Goal: Information Seeking & Learning: Learn about a topic

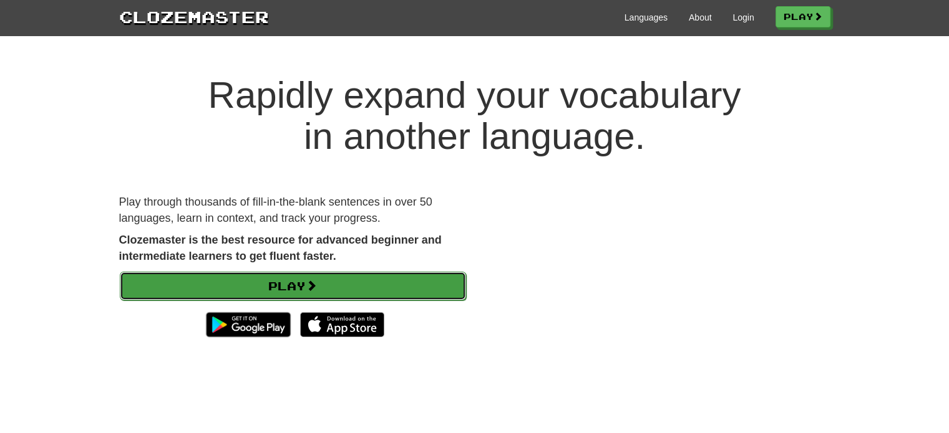
click at [364, 291] on link "Play" at bounding box center [293, 286] width 346 height 29
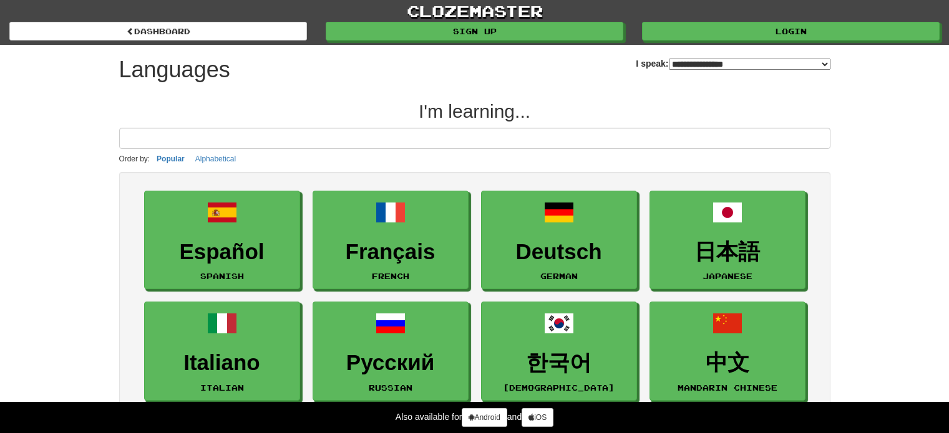
select select "*******"
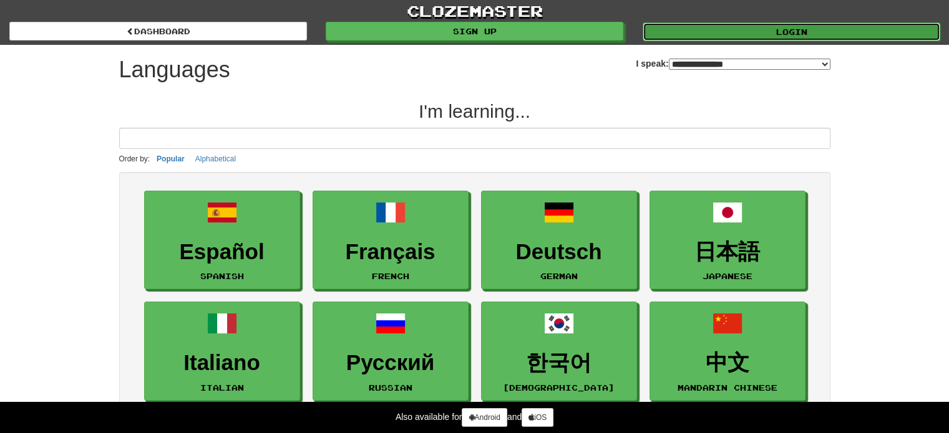
click at [755, 27] on link "Login" at bounding box center [790, 31] width 297 height 19
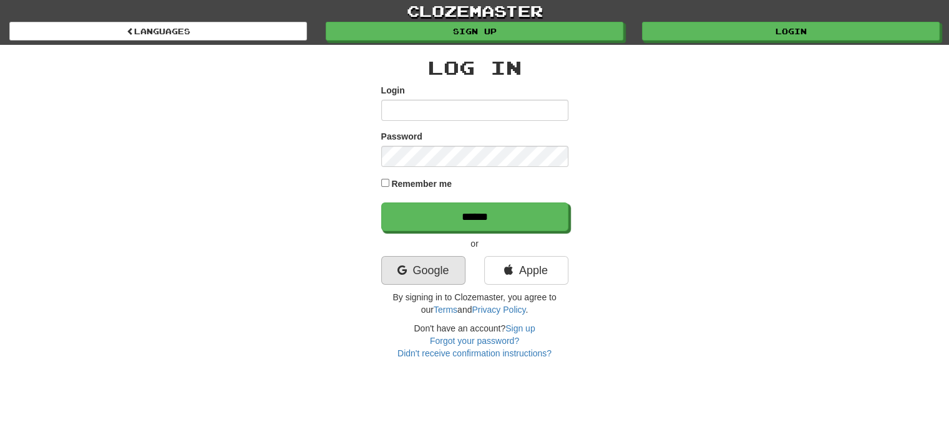
type input "**********"
click at [423, 276] on link "Google" at bounding box center [423, 270] width 84 height 29
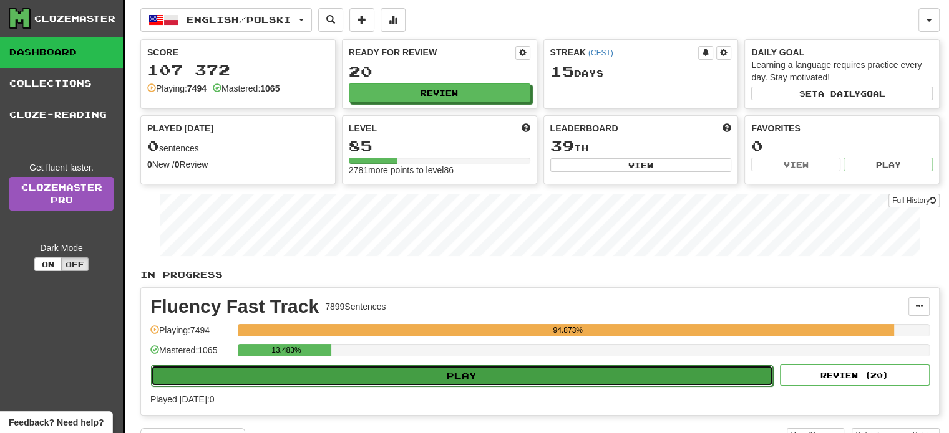
click at [446, 371] on button "Play" at bounding box center [462, 375] width 622 height 21
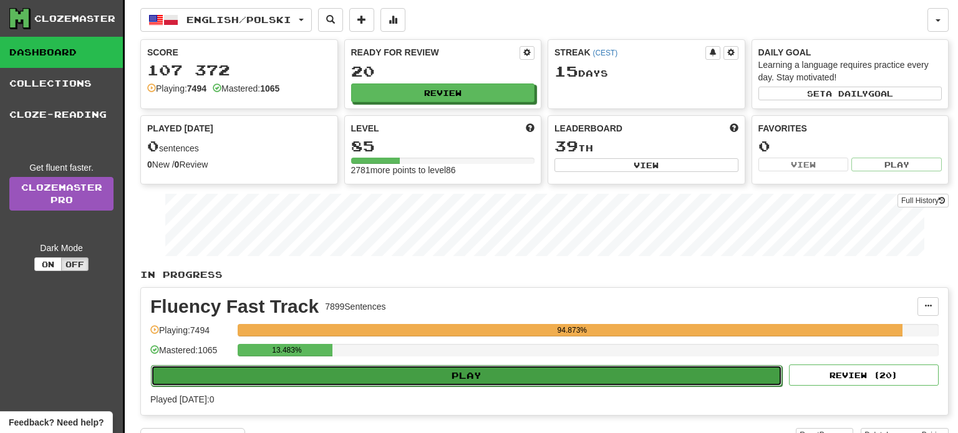
select select "**"
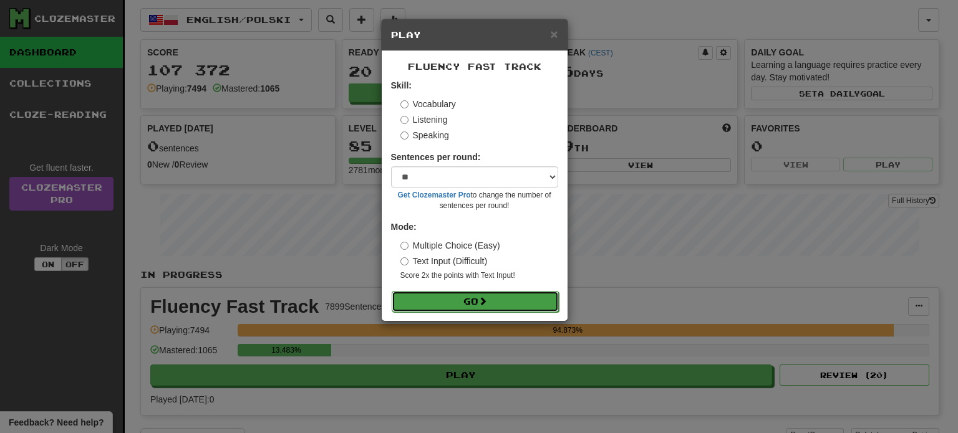
click at [457, 304] on button "Go" at bounding box center [475, 301] width 167 height 21
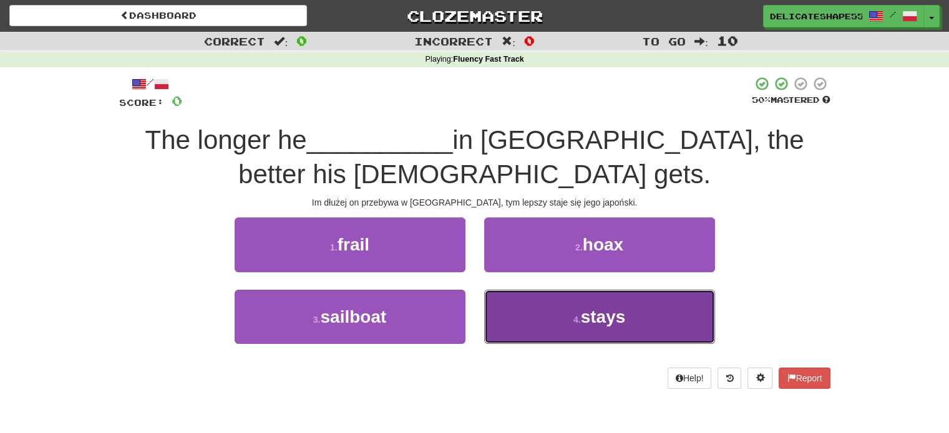
click at [493, 327] on button "4 . stays" at bounding box center [599, 317] width 231 height 54
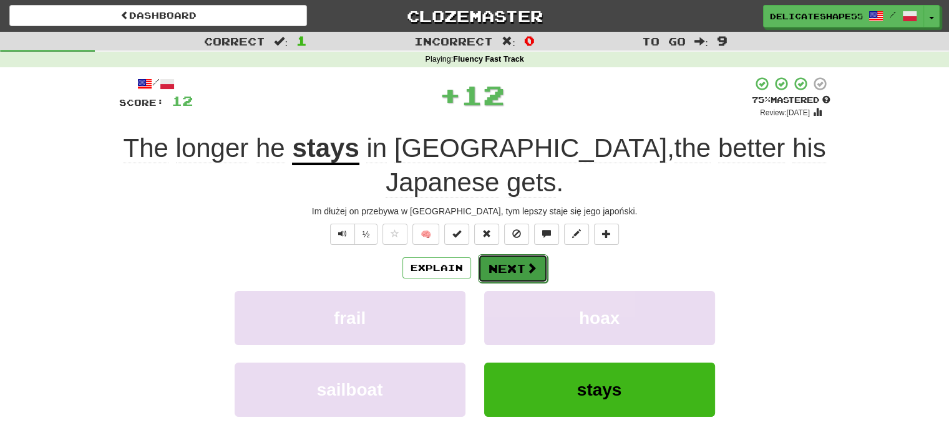
click at [493, 254] on button "Next" at bounding box center [513, 268] width 70 height 29
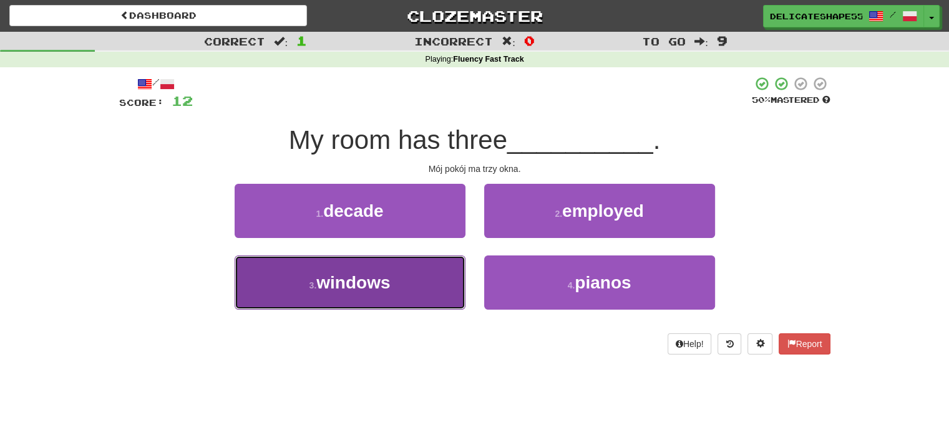
click at [447, 295] on button "3 . windows" at bounding box center [349, 283] width 231 height 54
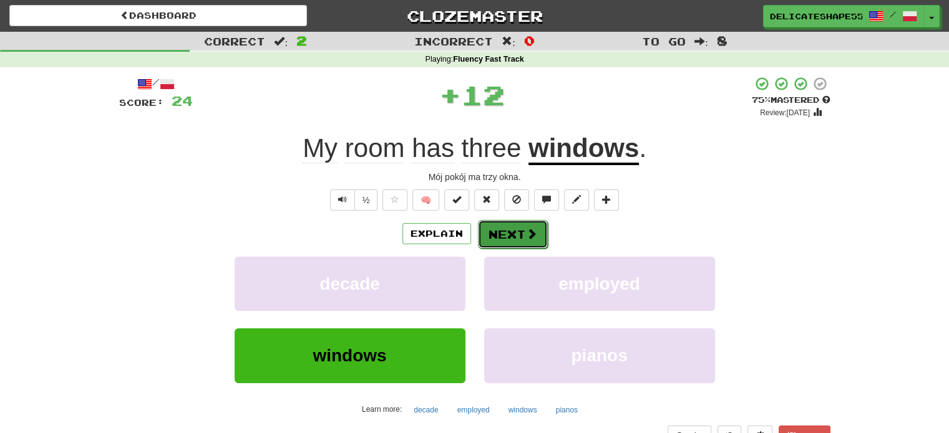
click at [495, 233] on button "Next" at bounding box center [513, 234] width 70 height 29
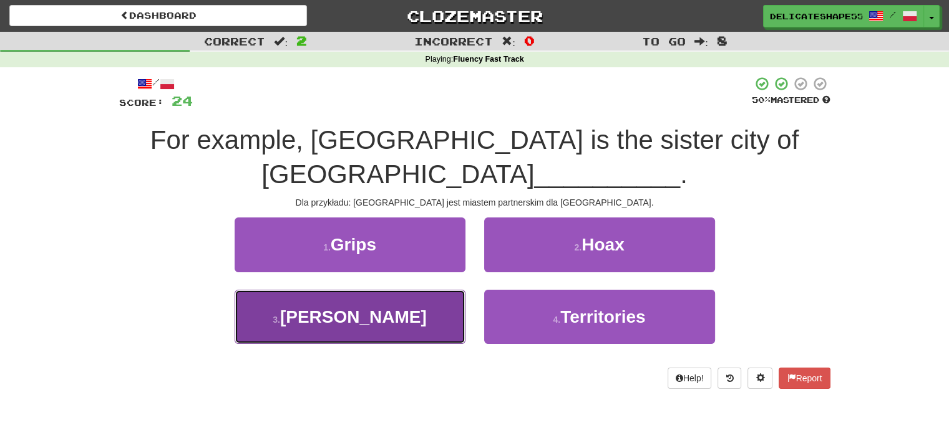
click at [459, 290] on button "3 . [PERSON_NAME]" at bounding box center [349, 317] width 231 height 54
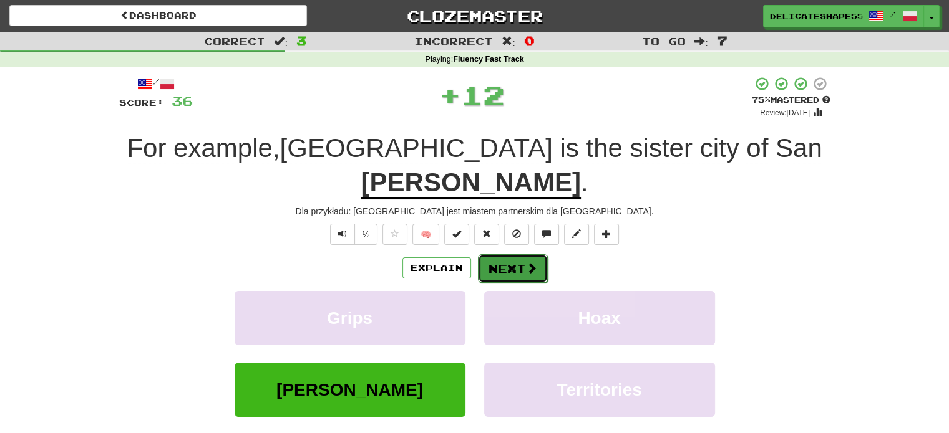
click at [501, 254] on button "Next" at bounding box center [513, 268] width 70 height 29
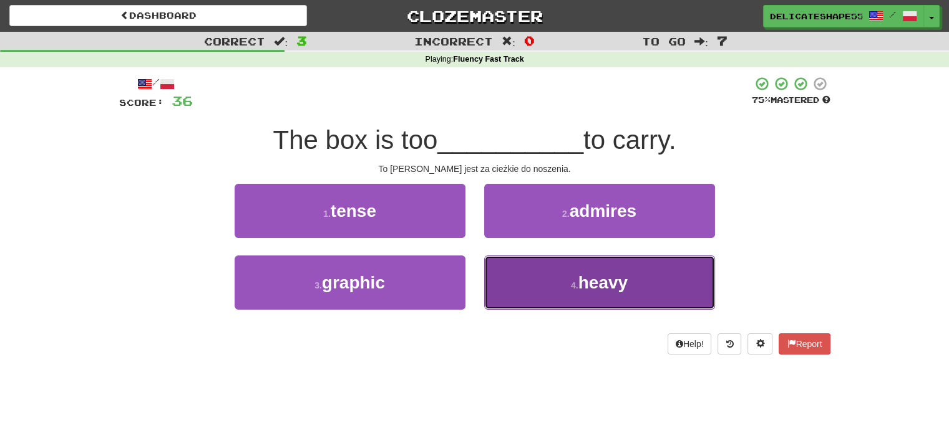
click at [509, 288] on button "4 . heavy" at bounding box center [599, 283] width 231 height 54
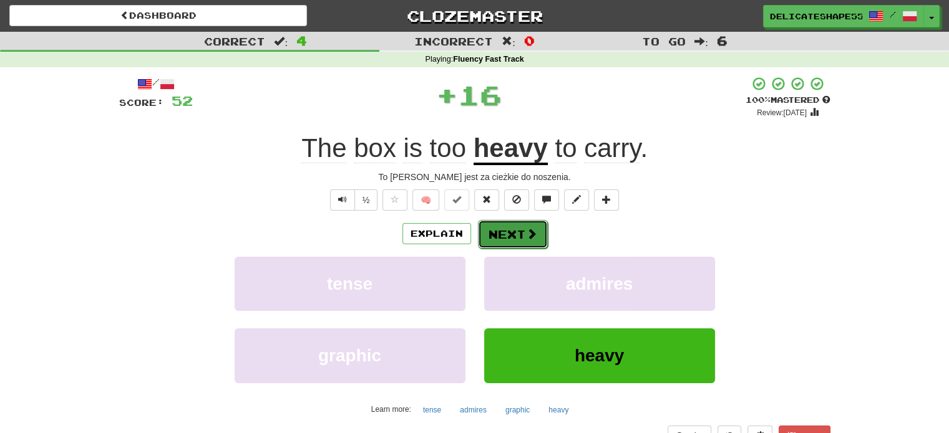
click at [496, 232] on button "Next" at bounding box center [513, 234] width 70 height 29
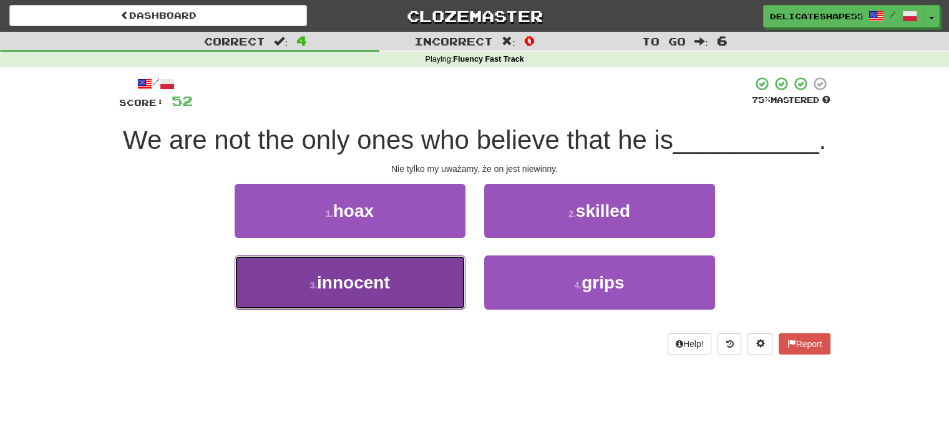
click at [437, 299] on button "3 . innocent" at bounding box center [349, 283] width 231 height 54
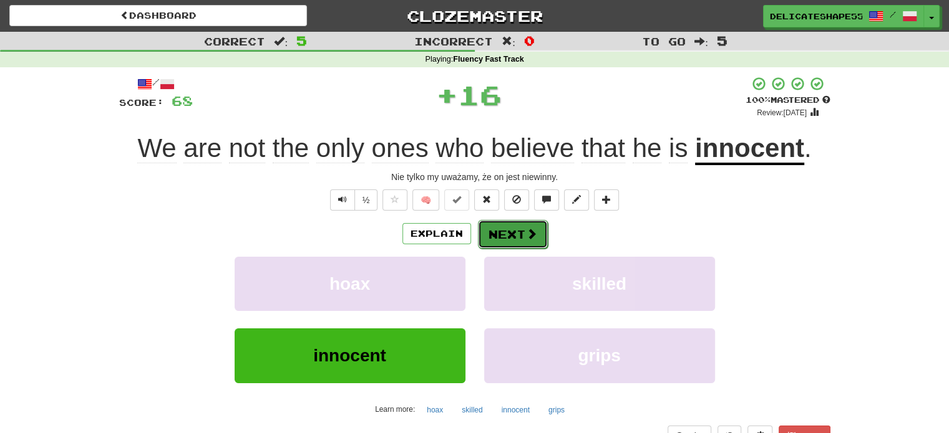
click at [496, 240] on button "Next" at bounding box center [513, 234] width 70 height 29
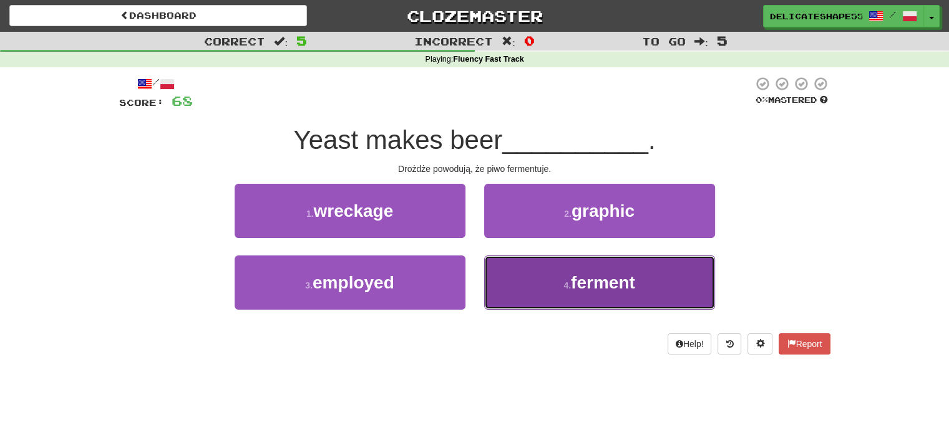
click at [496, 269] on button "4 . ferment" at bounding box center [599, 283] width 231 height 54
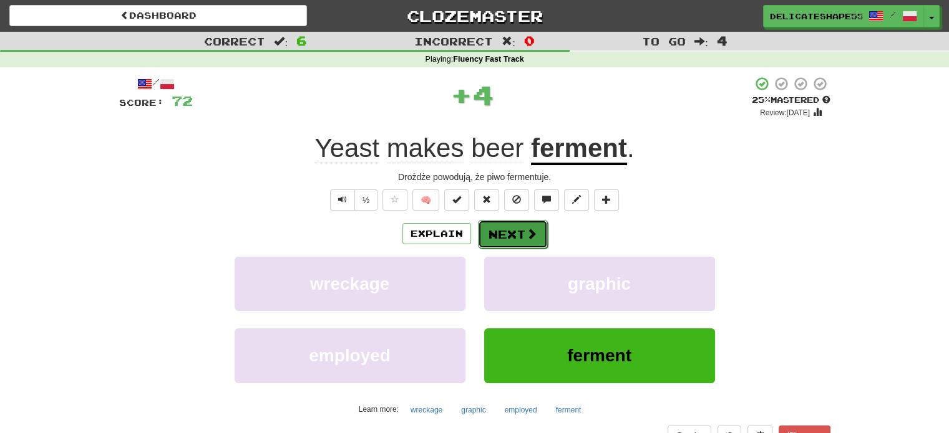
click at [503, 236] on button "Next" at bounding box center [513, 234] width 70 height 29
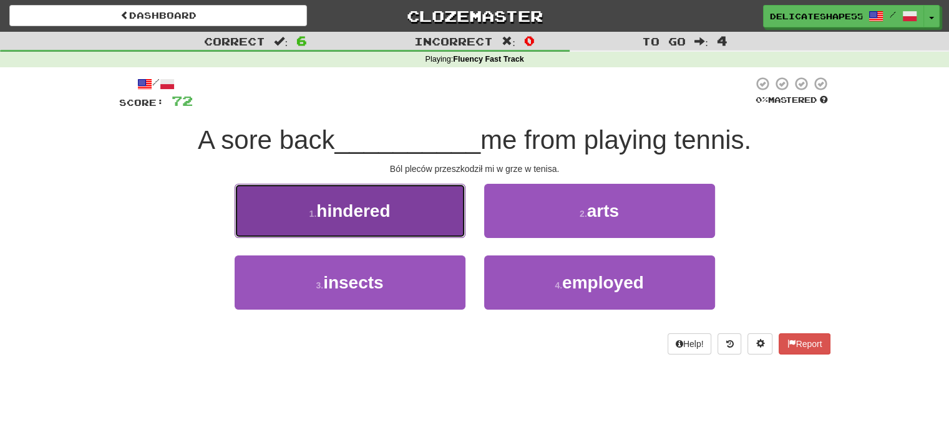
click at [428, 229] on button "1 . hindered" at bounding box center [349, 211] width 231 height 54
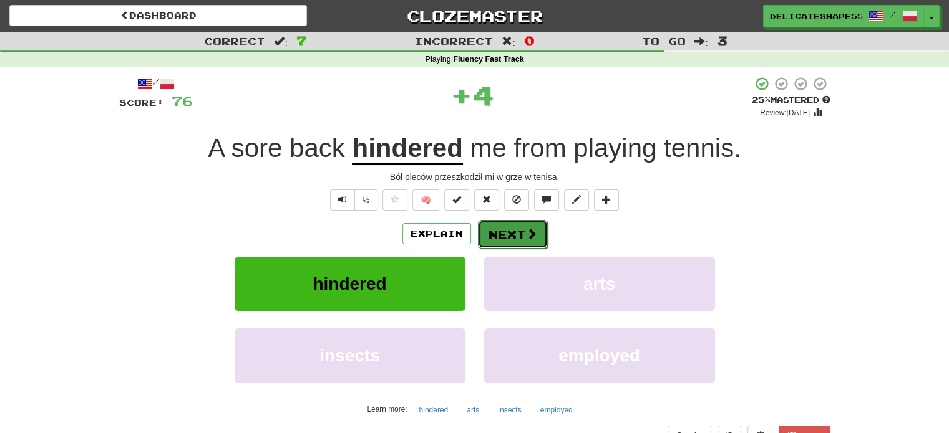
click at [492, 235] on button "Next" at bounding box center [513, 234] width 70 height 29
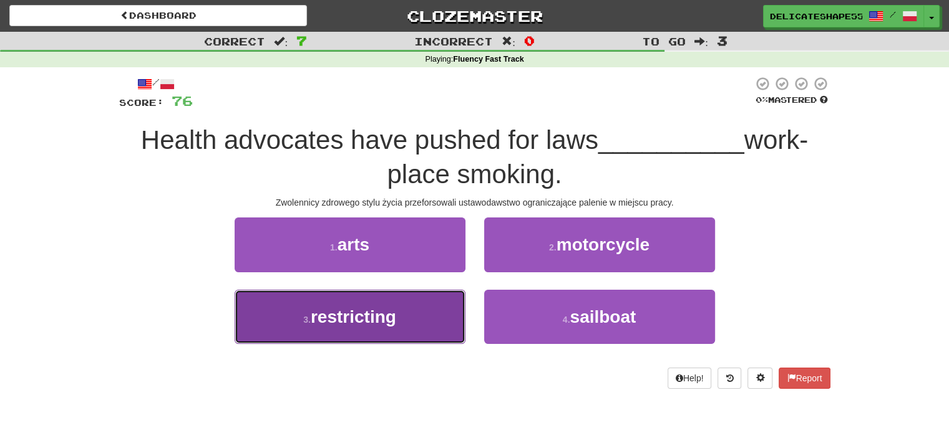
click at [448, 307] on button "3 . restricting" at bounding box center [349, 317] width 231 height 54
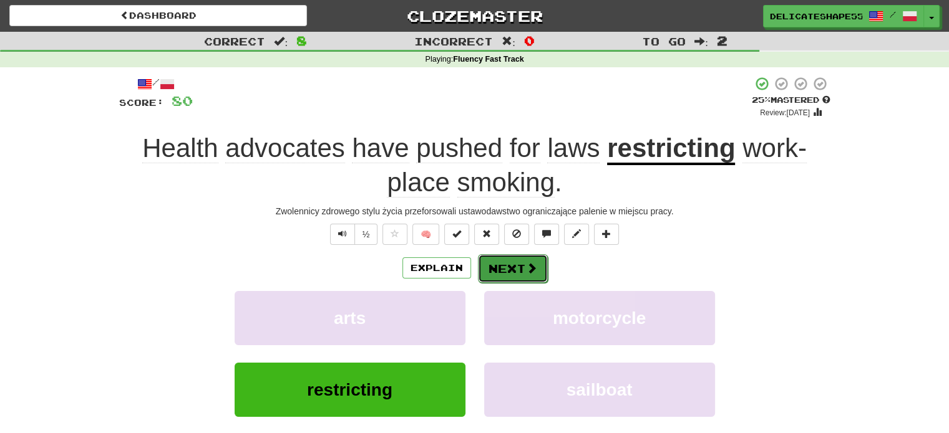
click at [494, 269] on button "Next" at bounding box center [513, 268] width 70 height 29
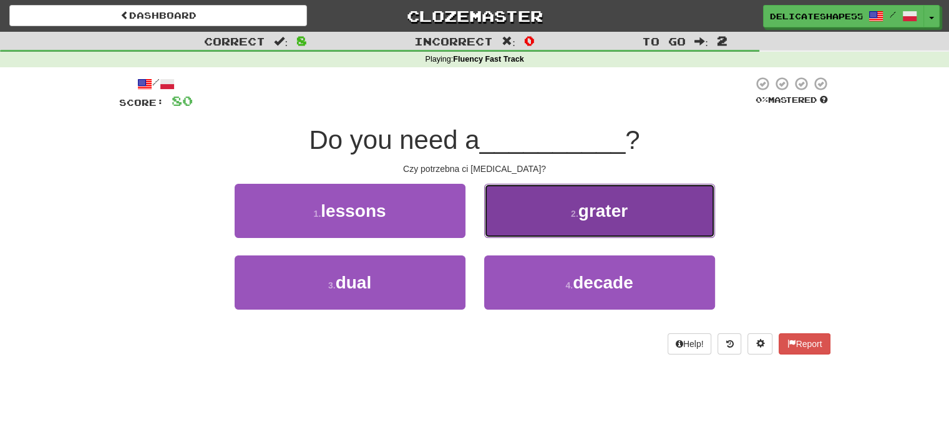
click at [514, 228] on button "2 . grater" at bounding box center [599, 211] width 231 height 54
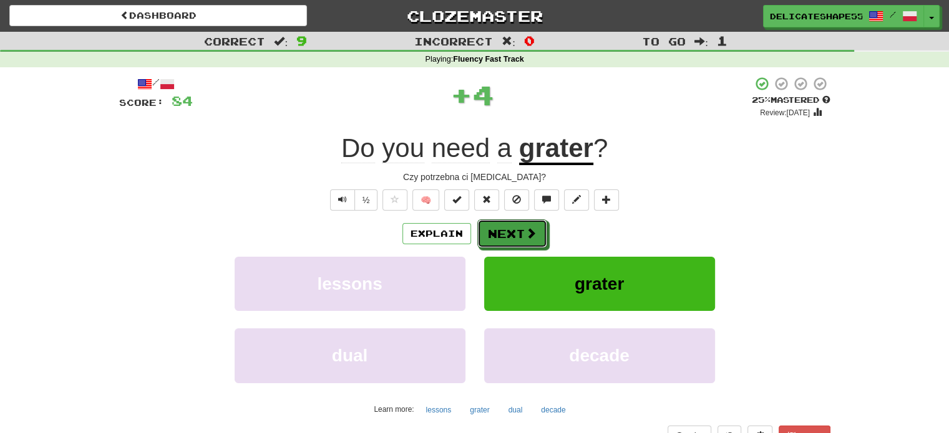
click at [514, 228] on button "Next" at bounding box center [512, 234] width 70 height 29
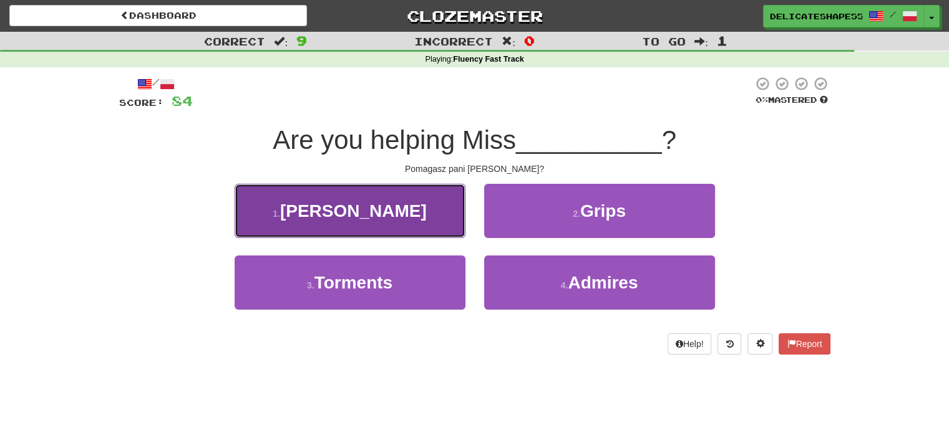
click at [438, 229] on button "1 . [PERSON_NAME]" at bounding box center [349, 211] width 231 height 54
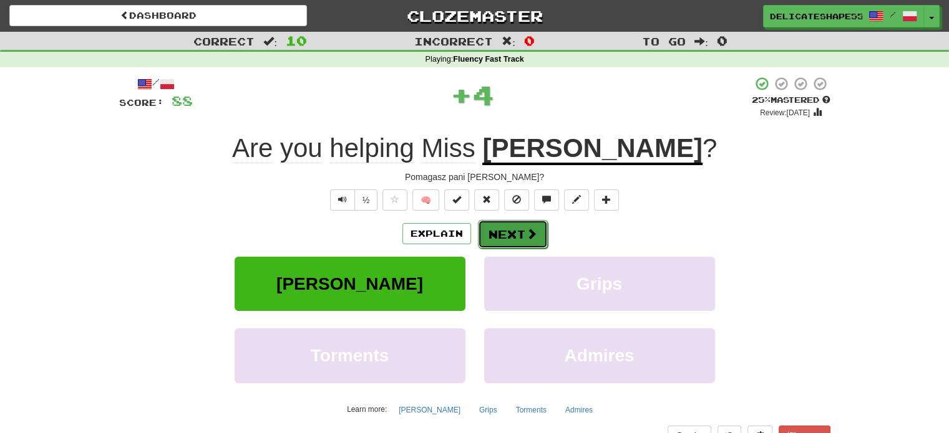
click at [493, 238] on button "Next" at bounding box center [513, 234] width 70 height 29
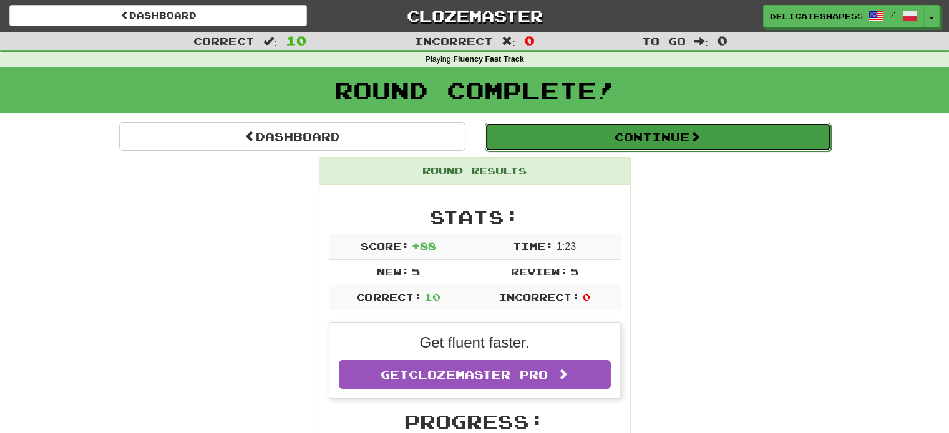
click at [670, 134] on button "Continue" at bounding box center [658, 137] width 346 height 29
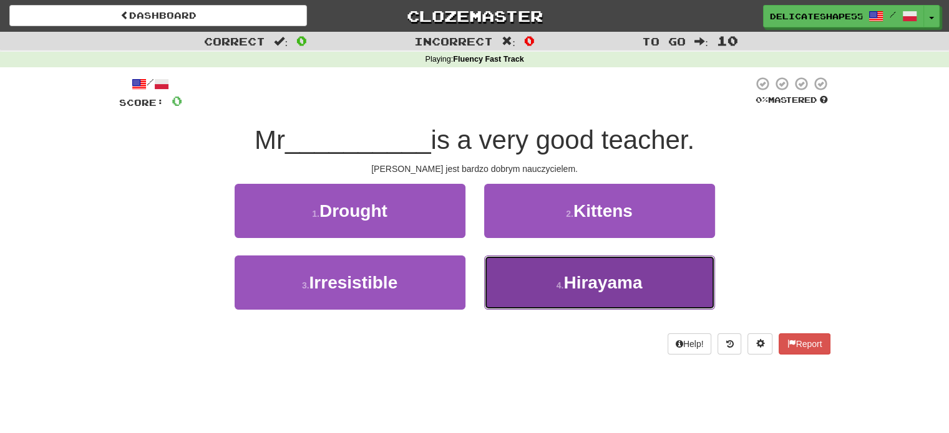
click at [589, 291] on span "Hirayama" at bounding box center [602, 282] width 79 height 19
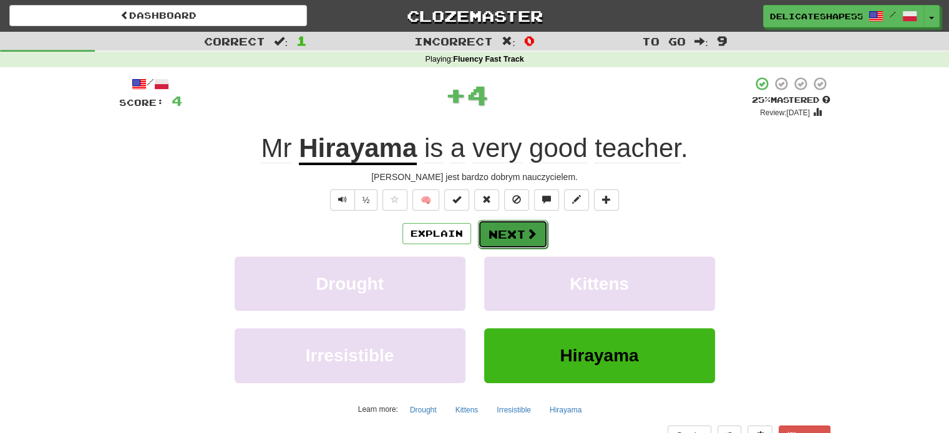
click at [521, 242] on button "Next" at bounding box center [513, 234] width 70 height 29
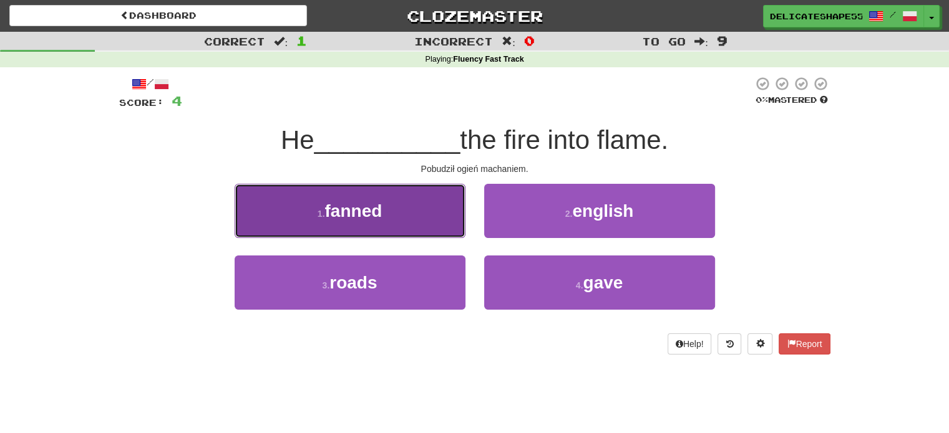
click at [443, 223] on button "1 . fanned" at bounding box center [349, 211] width 231 height 54
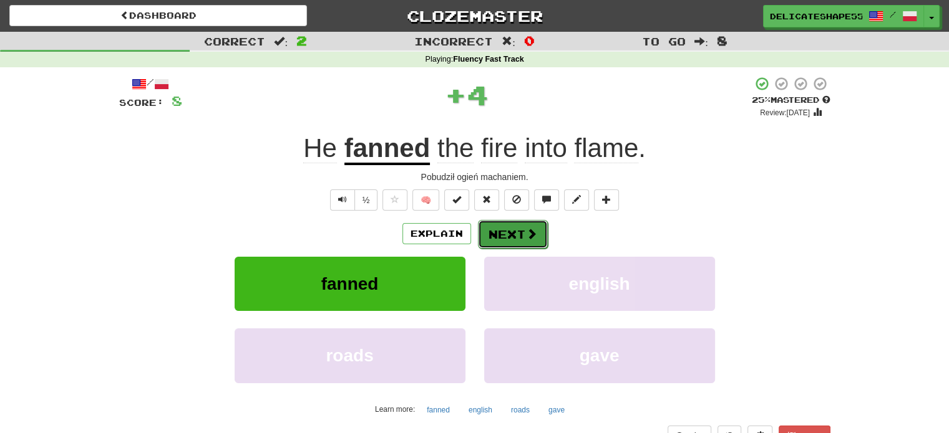
click at [500, 231] on button "Next" at bounding box center [513, 234] width 70 height 29
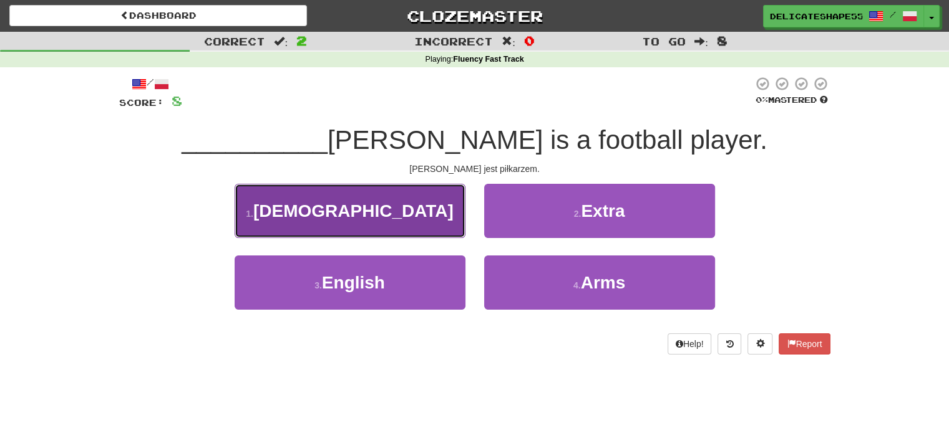
click at [444, 218] on button "1 . [DEMOGRAPHIC_DATA]" at bounding box center [349, 211] width 231 height 54
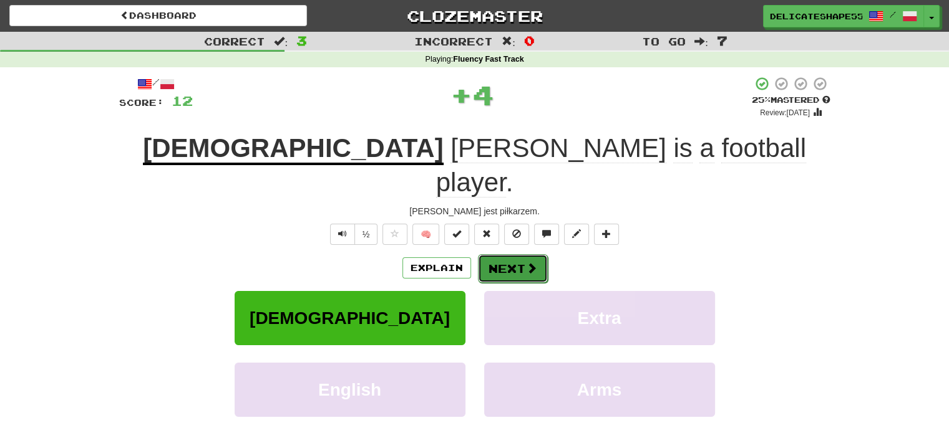
click at [503, 254] on button "Next" at bounding box center [513, 268] width 70 height 29
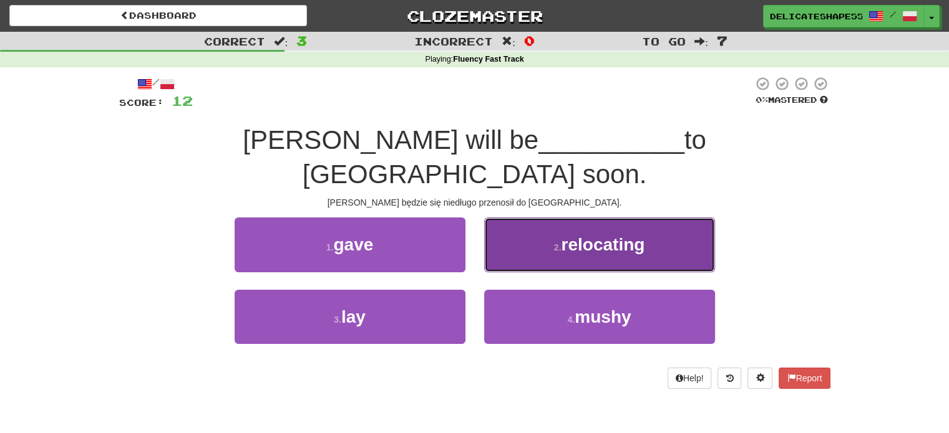
click at [504, 231] on button "2 . relocating" at bounding box center [599, 245] width 231 height 54
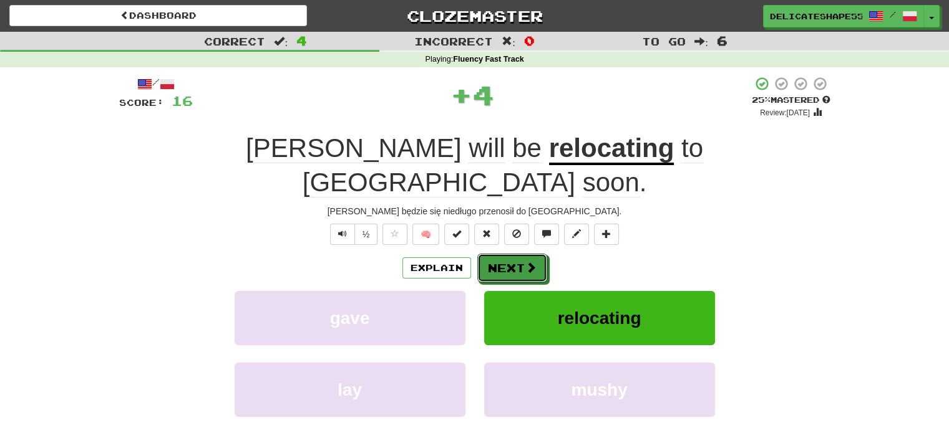
click at [504, 254] on button "Next" at bounding box center [512, 268] width 70 height 29
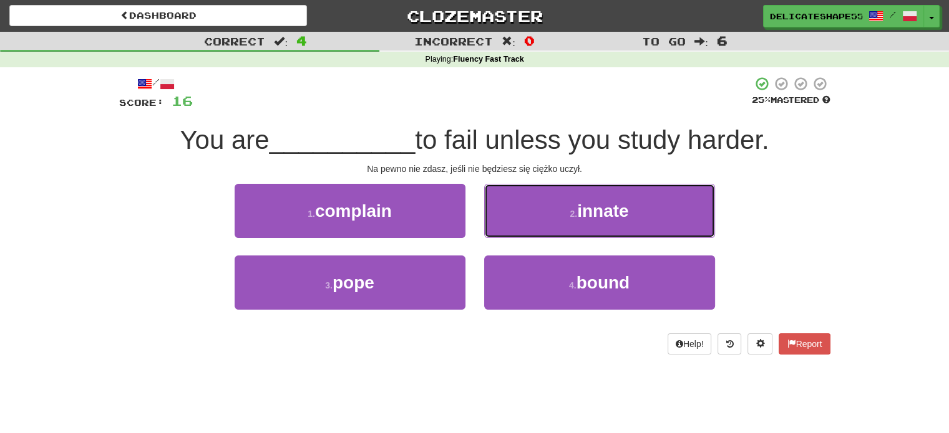
click at [504, 231] on button "2 . innate" at bounding box center [599, 211] width 231 height 54
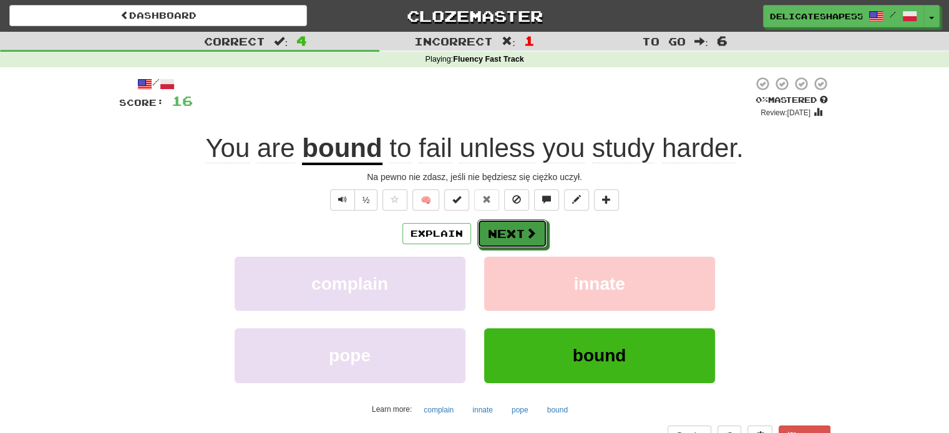
click at [504, 231] on button "Next" at bounding box center [512, 234] width 70 height 29
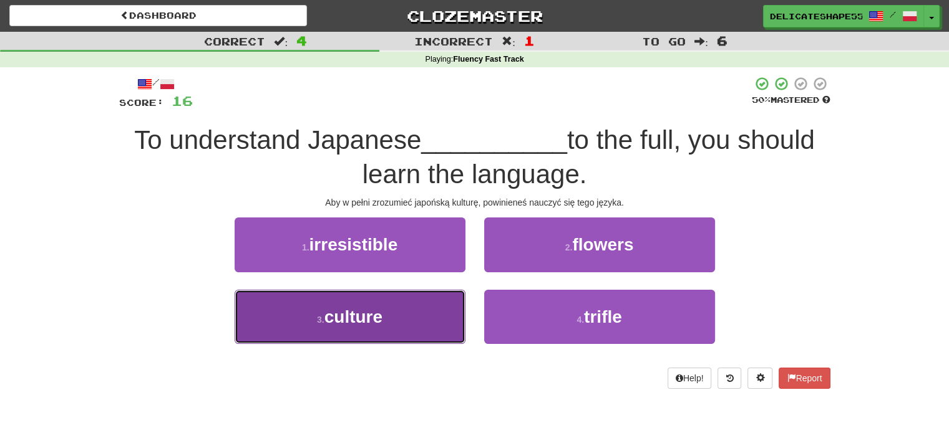
click at [432, 311] on button "3 . culture" at bounding box center [349, 317] width 231 height 54
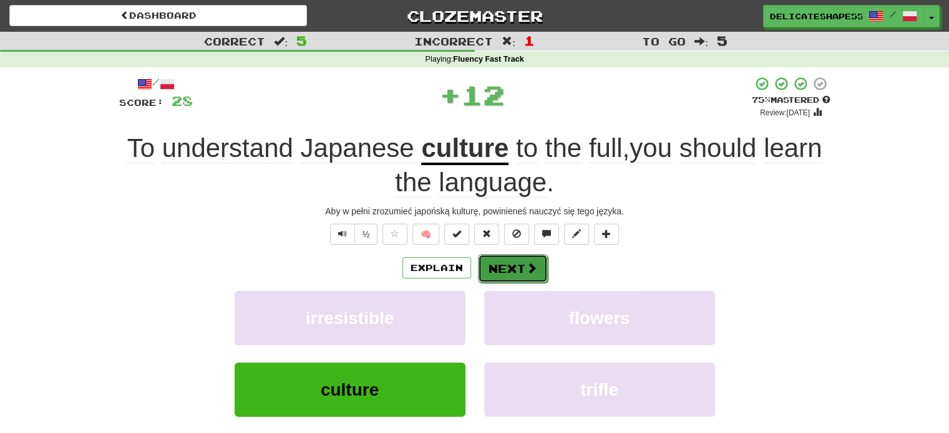
click at [500, 266] on button "Next" at bounding box center [513, 268] width 70 height 29
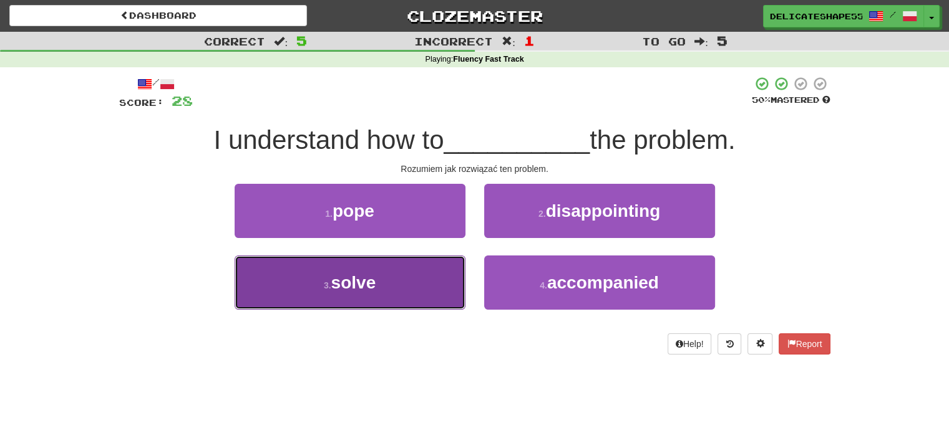
click at [453, 279] on button "3 . solve" at bounding box center [349, 283] width 231 height 54
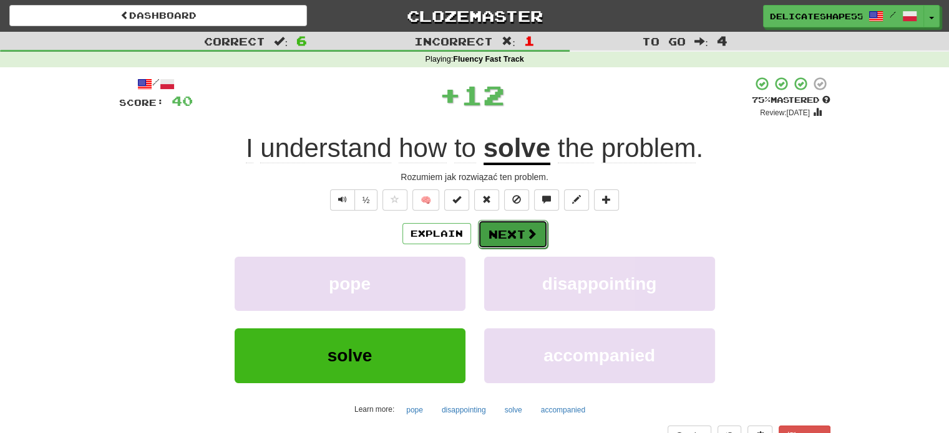
click at [502, 239] on button "Next" at bounding box center [513, 234] width 70 height 29
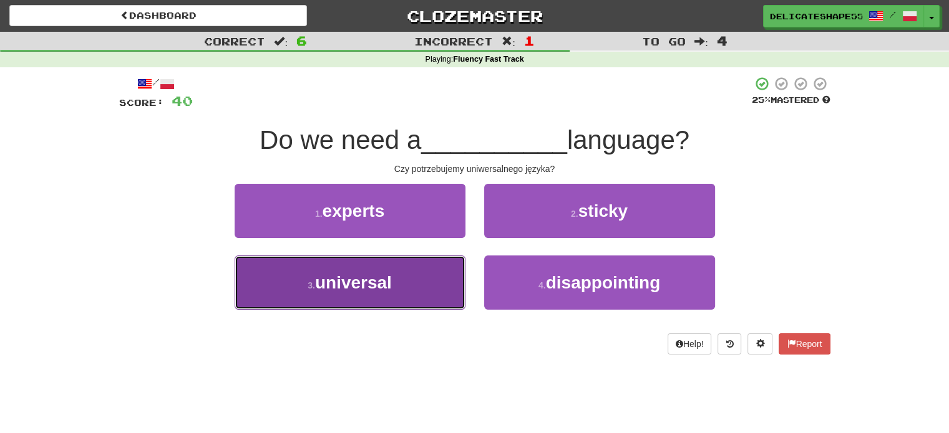
click at [442, 286] on button "3 . universal" at bounding box center [349, 283] width 231 height 54
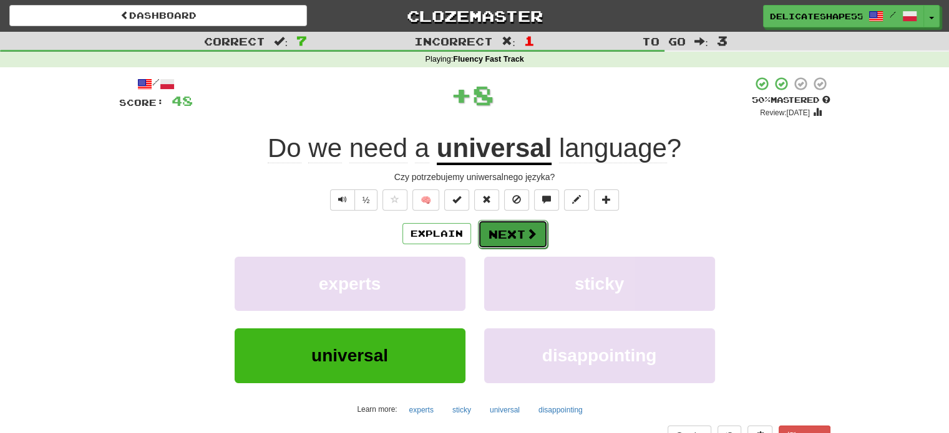
click at [499, 234] on button "Next" at bounding box center [513, 234] width 70 height 29
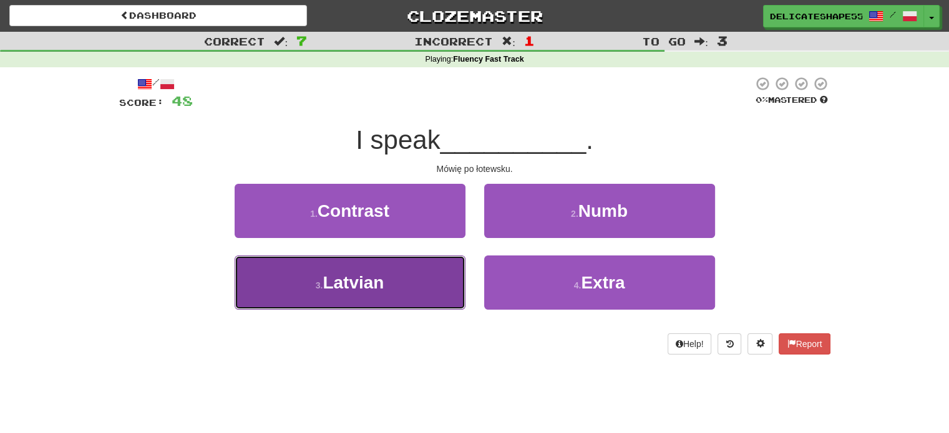
click at [443, 286] on button "3 . [DEMOGRAPHIC_DATA]" at bounding box center [349, 283] width 231 height 54
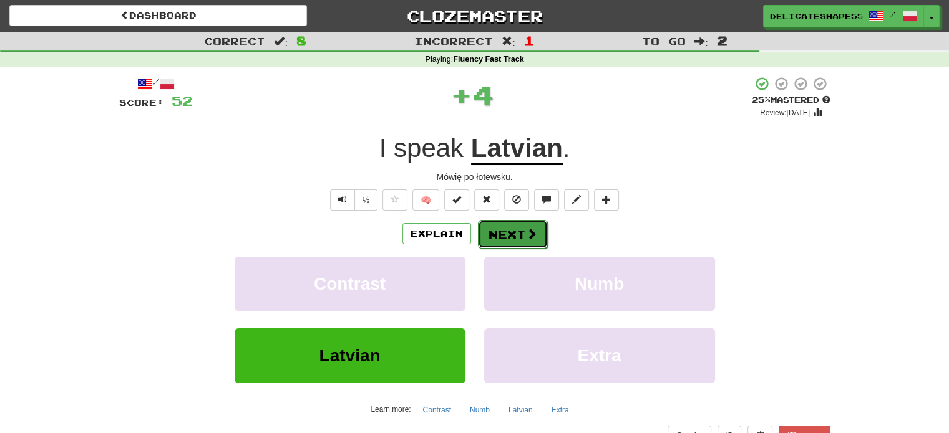
click at [506, 236] on button "Next" at bounding box center [513, 234] width 70 height 29
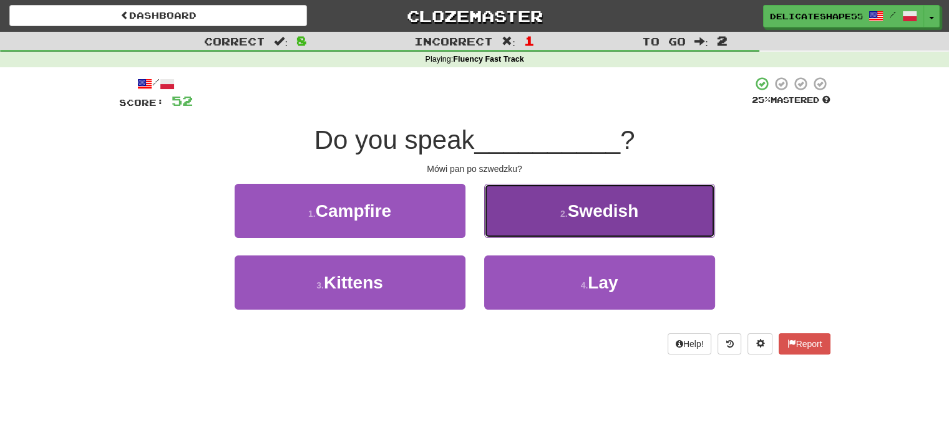
click at [510, 224] on button "2 . Swedish" at bounding box center [599, 211] width 231 height 54
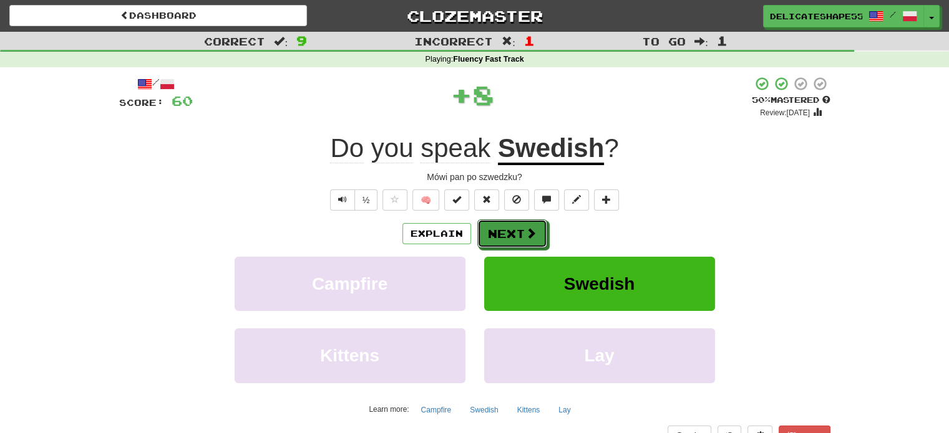
click at [510, 224] on button "Next" at bounding box center [512, 234] width 70 height 29
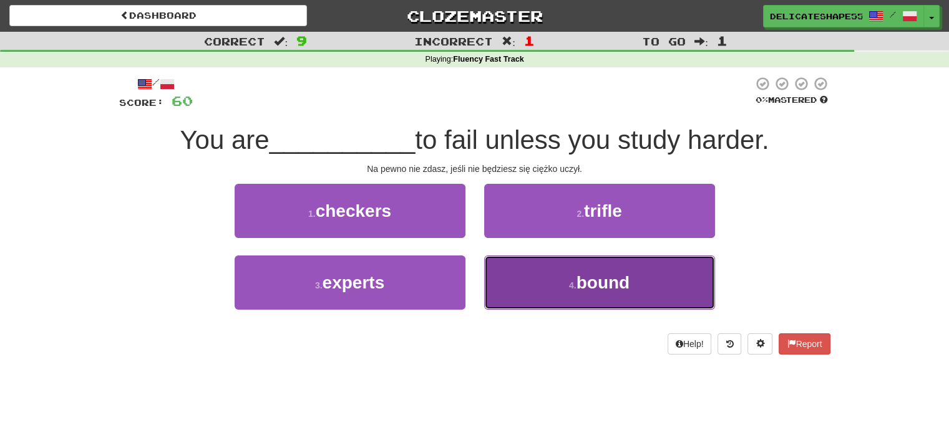
click at [509, 284] on button "4 . bound" at bounding box center [599, 283] width 231 height 54
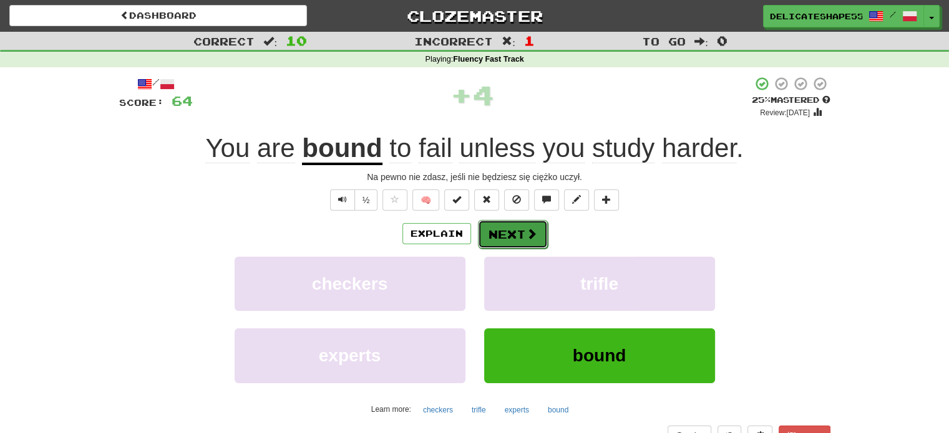
click at [507, 240] on button "Next" at bounding box center [513, 234] width 70 height 29
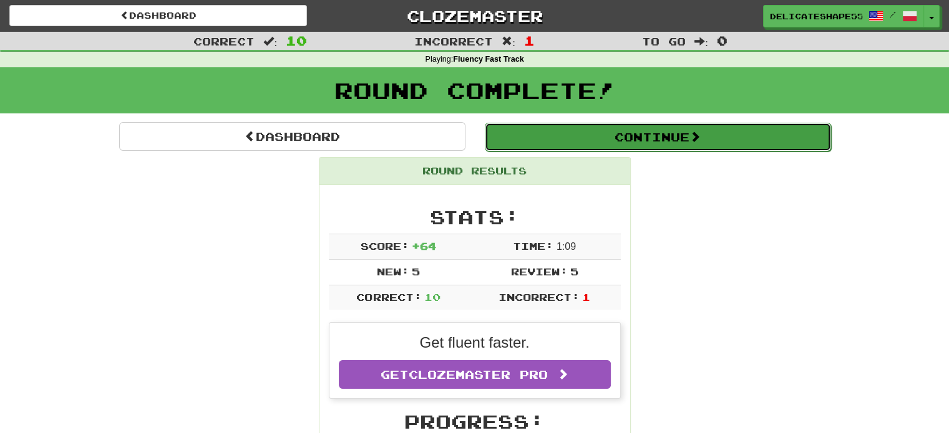
click at [649, 130] on button "Continue" at bounding box center [658, 137] width 346 height 29
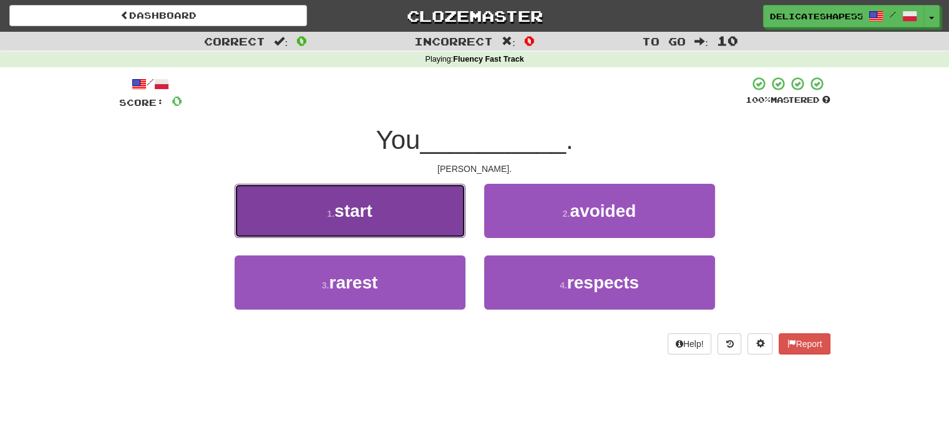
click at [446, 226] on button "1 . start" at bounding box center [349, 211] width 231 height 54
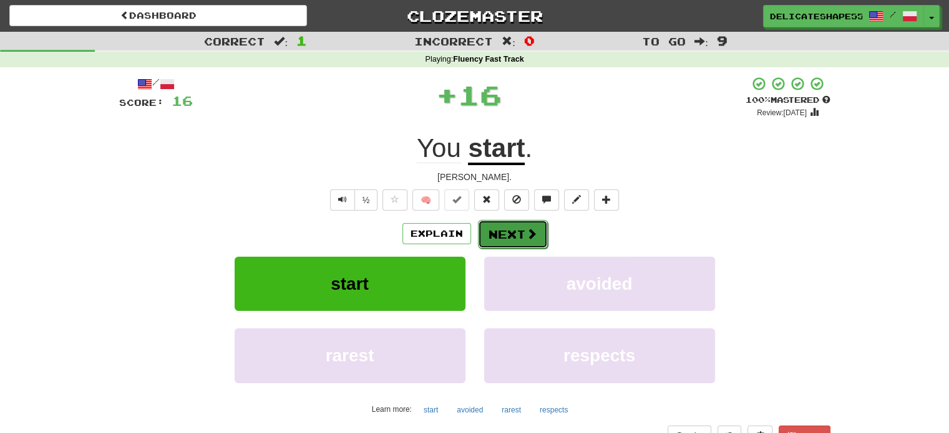
click at [491, 233] on button "Next" at bounding box center [513, 234] width 70 height 29
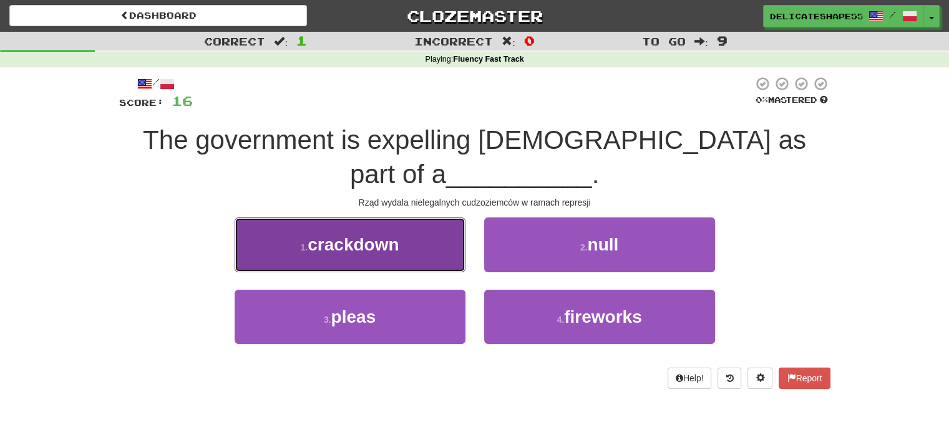
click at [447, 241] on button "1 . crackdown" at bounding box center [349, 245] width 231 height 54
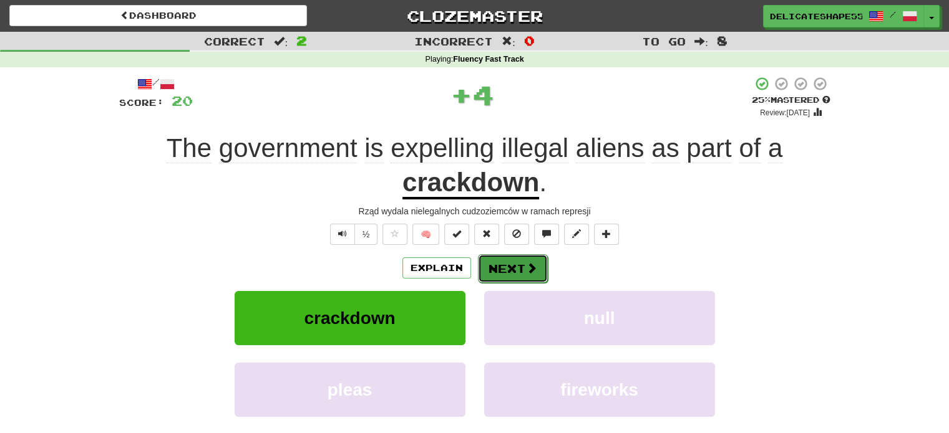
click at [504, 265] on button "Next" at bounding box center [513, 268] width 70 height 29
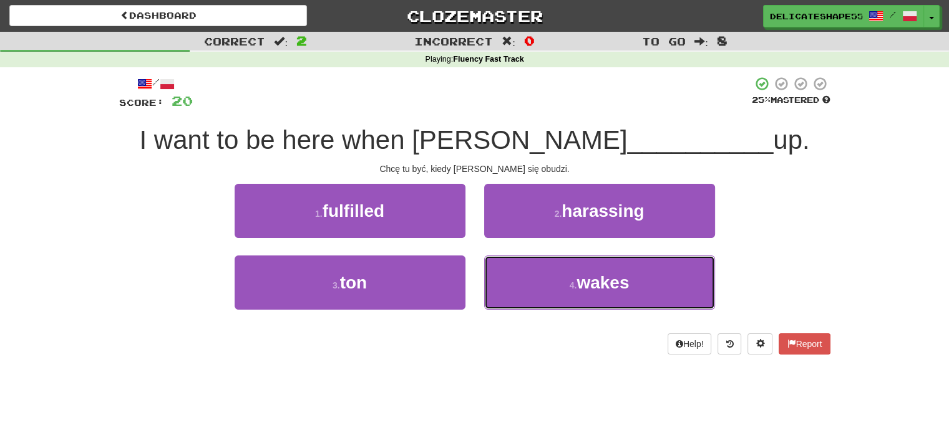
click at [504, 265] on button "4 . wakes" at bounding box center [599, 283] width 231 height 54
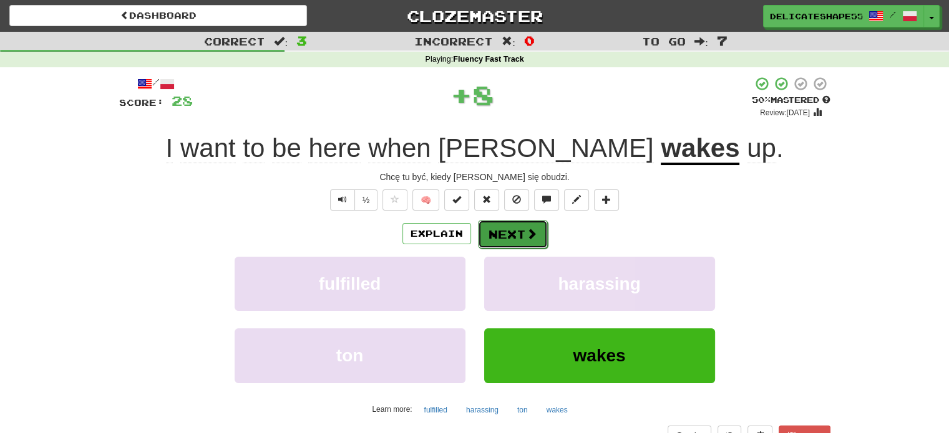
click at [508, 240] on button "Next" at bounding box center [513, 234] width 70 height 29
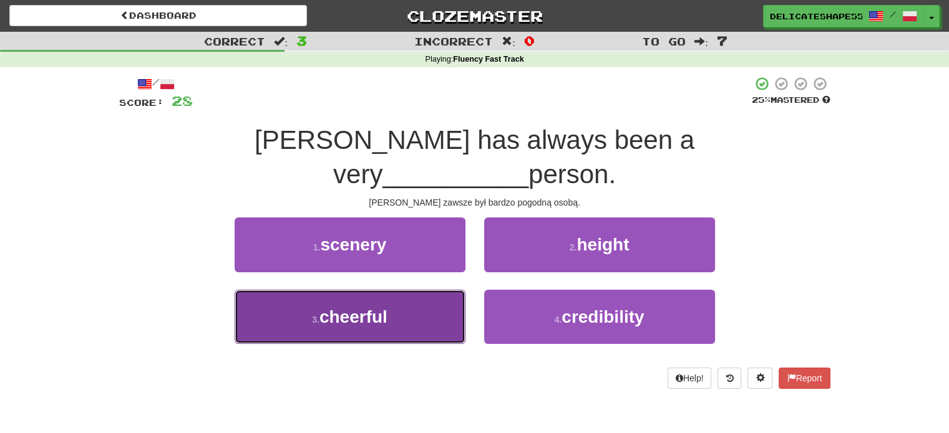
click at [442, 290] on button "3 . cheerful" at bounding box center [349, 317] width 231 height 54
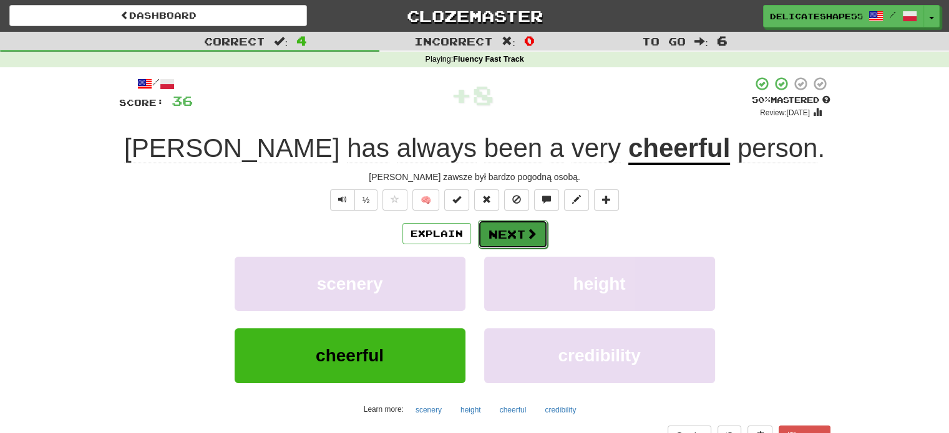
click at [494, 238] on button "Next" at bounding box center [513, 234] width 70 height 29
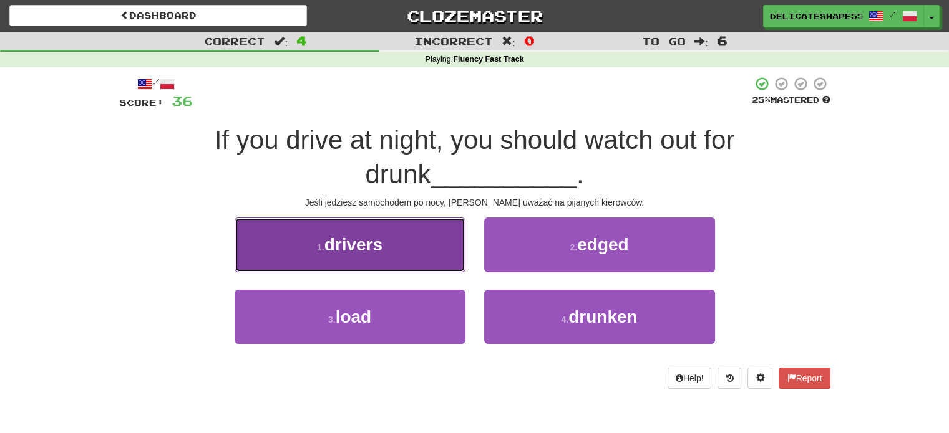
click at [446, 254] on button "1 . drivers" at bounding box center [349, 245] width 231 height 54
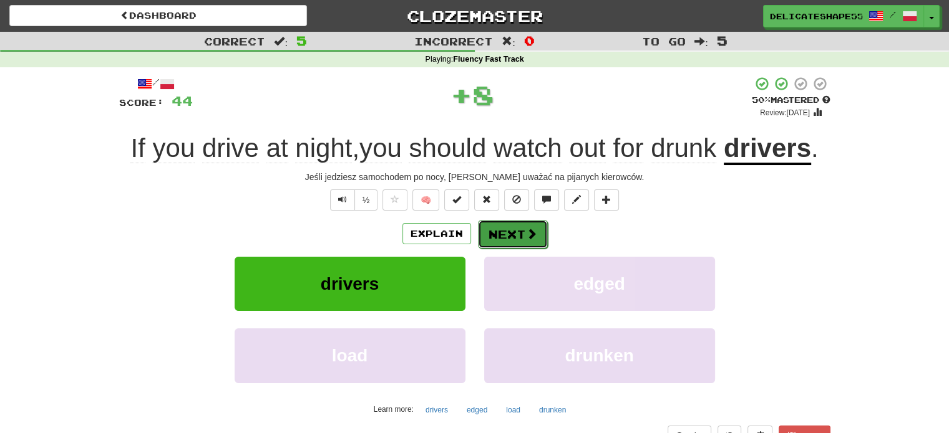
click at [499, 238] on button "Next" at bounding box center [513, 234] width 70 height 29
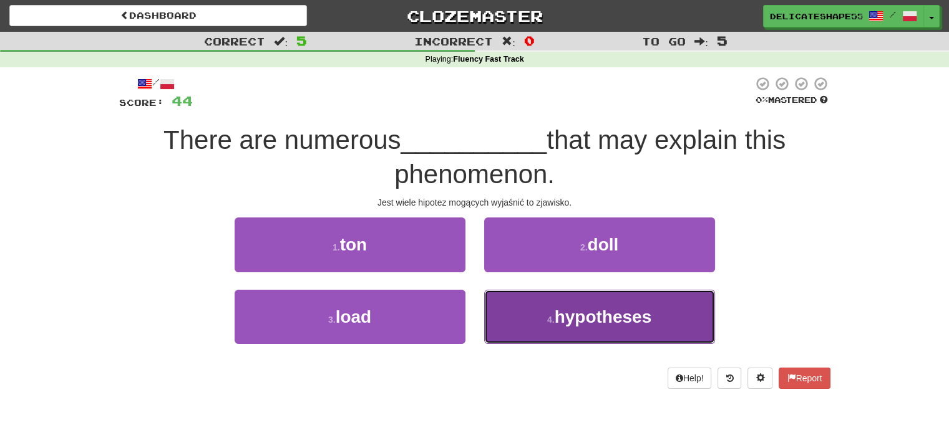
click at [515, 312] on button "4 . hypotheses" at bounding box center [599, 317] width 231 height 54
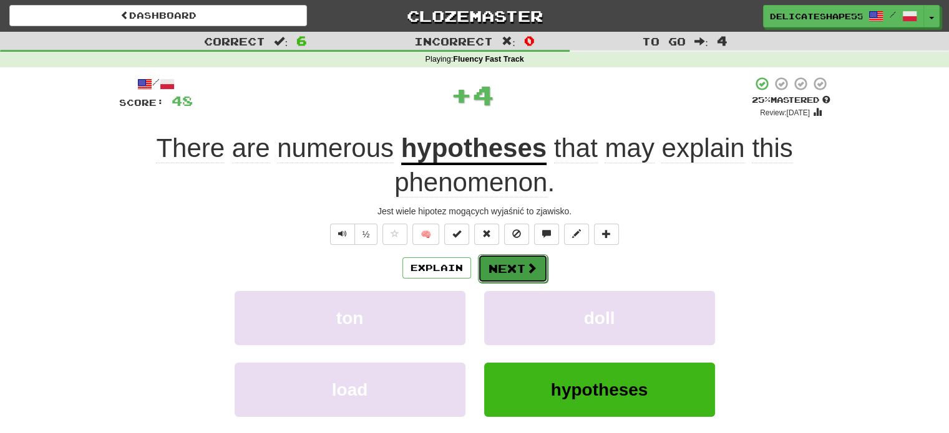
click at [513, 269] on button "Next" at bounding box center [513, 268] width 70 height 29
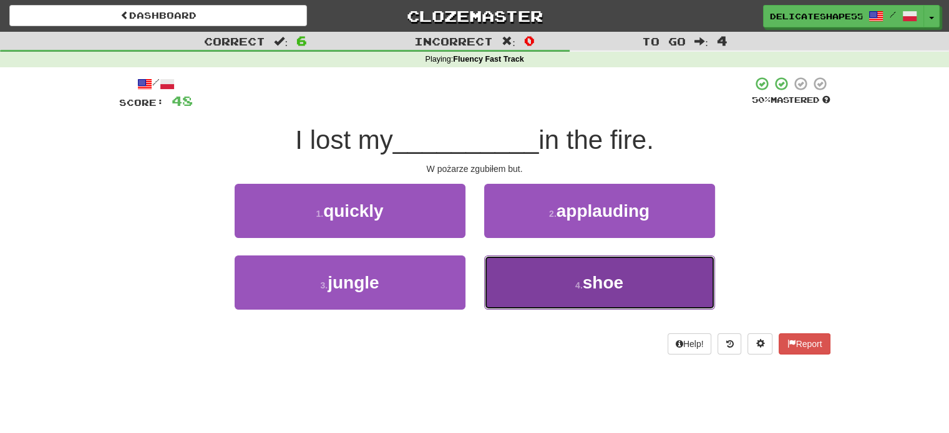
click at [513, 270] on button "4 . shoe" at bounding box center [599, 283] width 231 height 54
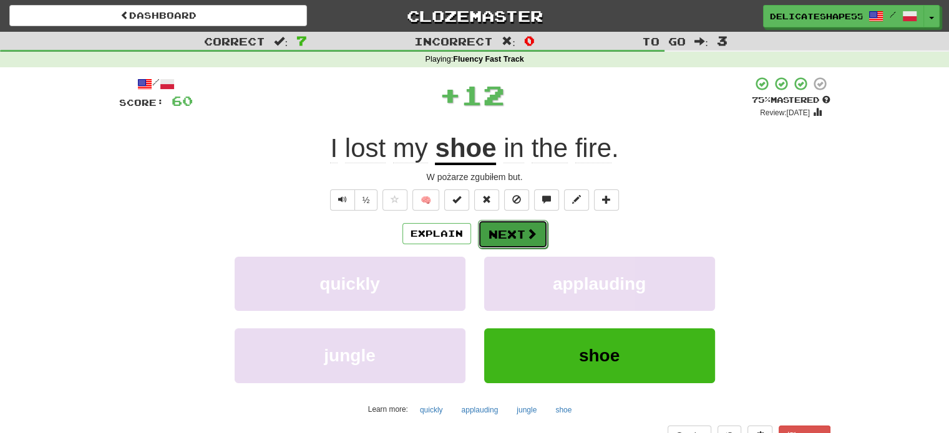
click at [511, 239] on button "Next" at bounding box center [513, 234] width 70 height 29
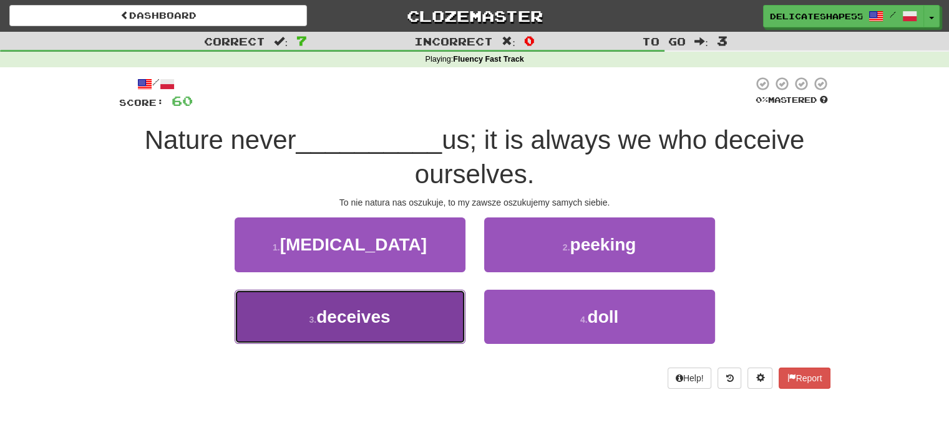
click at [447, 305] on button "3 . deceives" at bounding box center [349, 317] width 231 height 54
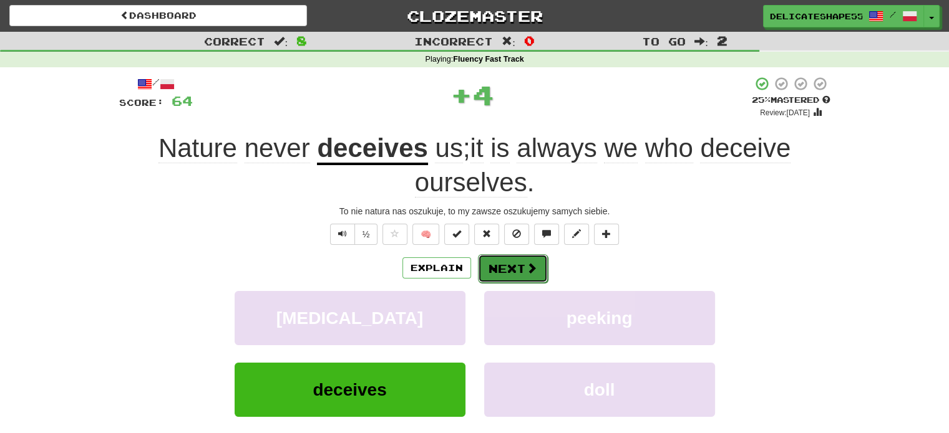
click at [501, 268] on button "Next" at bounding box center [513, 268] width 70 height 29
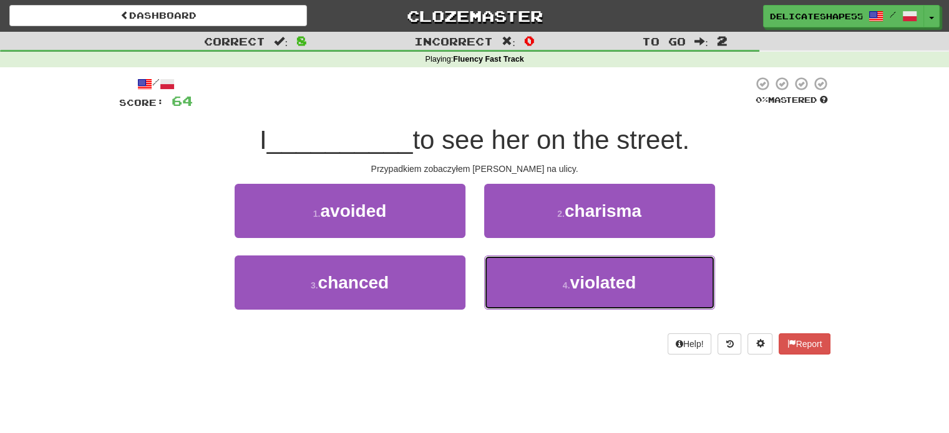
click at [501, 268] on button "4 . violated" at bounding box center [599, 283] width 231 height 54
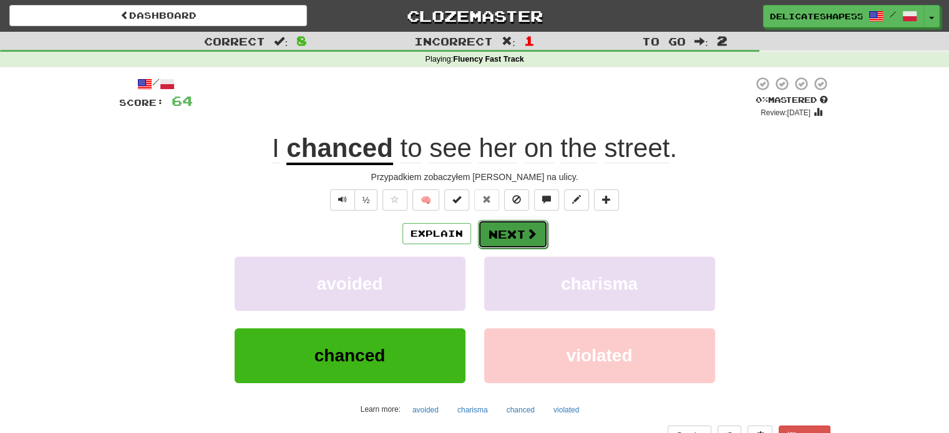
click at [505, 239] on button "Next" at bounding box center [513, 234] width 70 height 29
